Goal: Find specific page/section: Find specific page/section

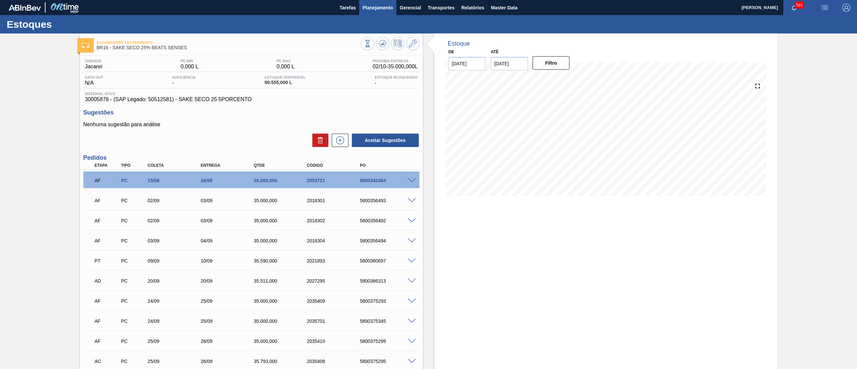
click at [387, 7] on span "Planejamento" at bounding box center [377, 8] width 30 height 8
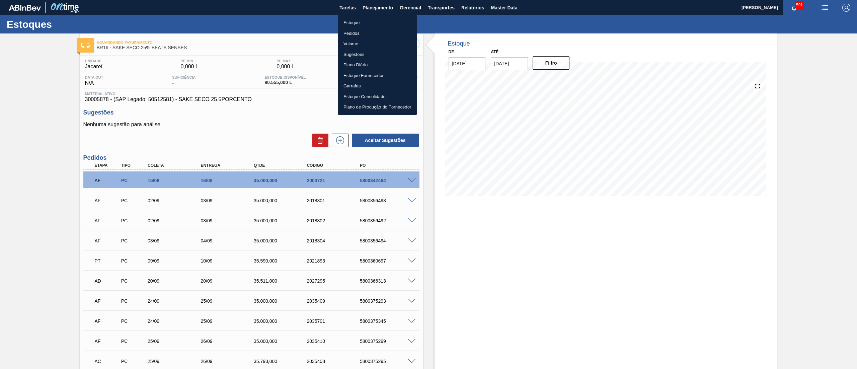
click at [377, 23] on li "Estoque" at bounding box center [377, 22] width 79 height 11
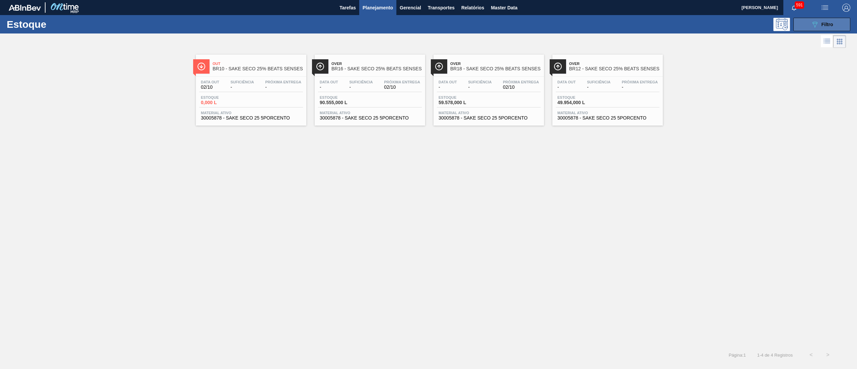
click at [805, 23] on button "089F7B8B-B2A5-4AFE-B5C0-19BA573D28AC Filtro" at bounding box center [821, 24] width 57 height 13
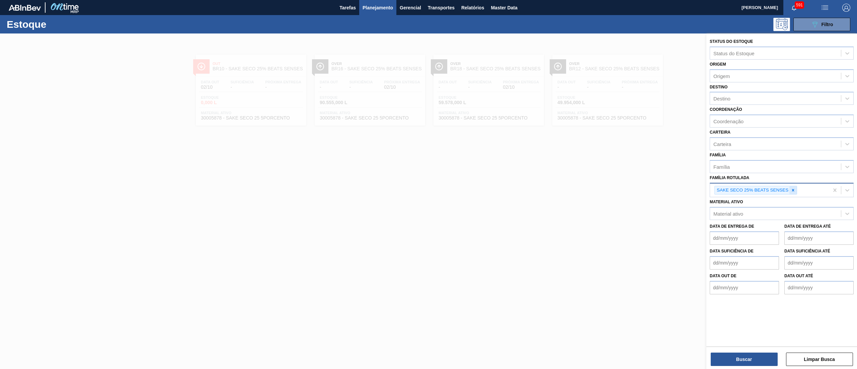
click at [794, 191] on icon at bounding box center [792, 190] width 5 height 5
type Rotulada "ácido má"
click at [790, 203] on div "ÁCIDO MÁLICO" at bounding box center [781, 206] width 144 height 12
click at [727, 358] on button "Buscar" at bounding box center [743, 358] width 67 height 13
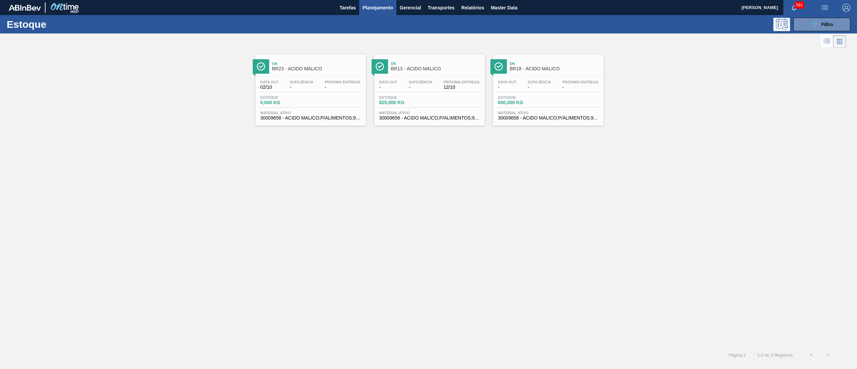
click at [416, 118] on span "30009658 - ACIDO MALICO;P/ALIMENTOS;99-100,5PCT" at bounding box center [429, 117] width 100 height 5
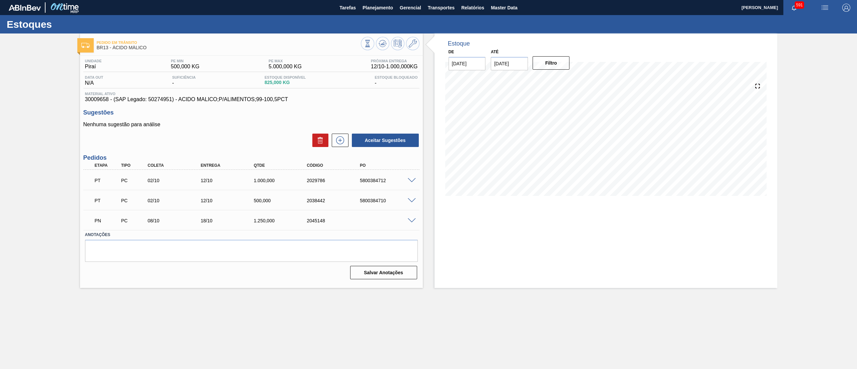
click at [410, 222] on span at bounding box center [412, 220] width 8 height 5
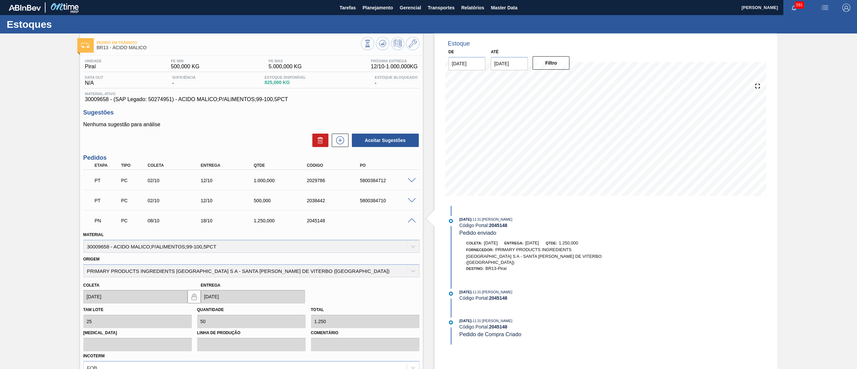
click at [410, 222] on span at bounding box center [412, 220] width 8 height 5
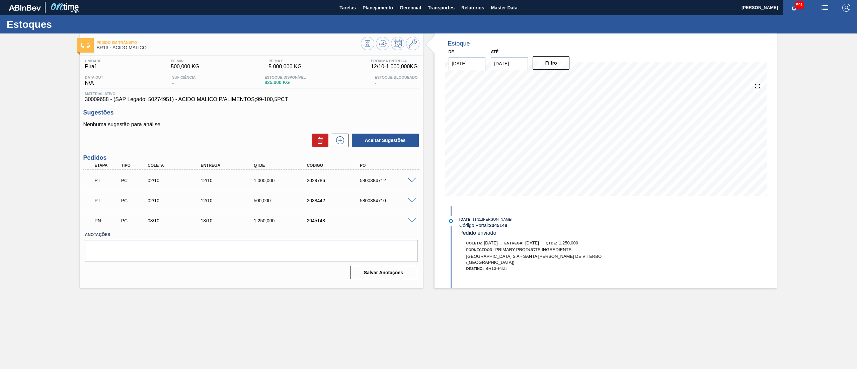
click at [410, 222] on span at bounding box center [412, 220] width 8 height 5
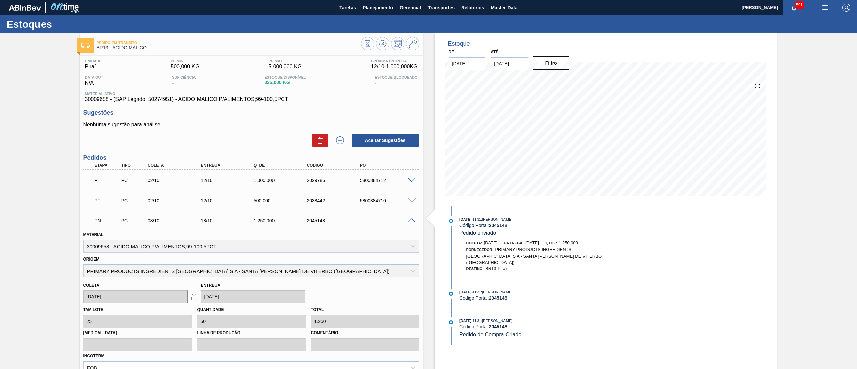
click at [410, 222] on span at bounding box center [412, 220] width 8 height 5
